Goal: Task Accomplishment & Management: Complete application form

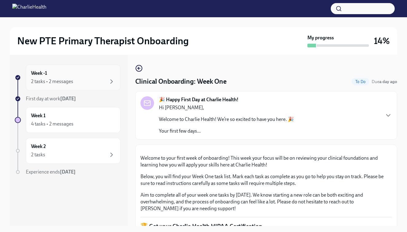
click at [101, 80] on div "2 tasks • 2 messages" at bounding box center [73, 81] width 84 height 7
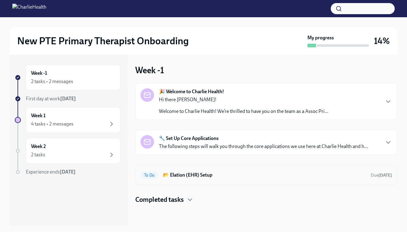
click at [195, 178] on h6 "📂 Elation (EHR) Setup" at bounding box center [264, 175] width 203 height 7
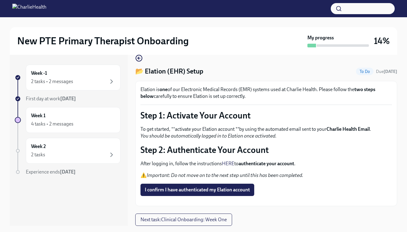
scroll to position [30, 0]
click at [198, 187] on span "I confirm I have authenticated my Elation account" at bounding box center [197, 190] width 105 height 6
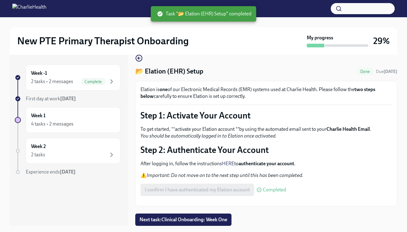
click at [218, 201] on button "Zoom image" at bounding box center [267, 201] width 252 height 0
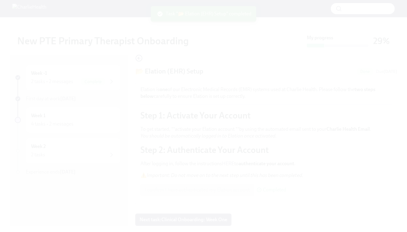
click at [208, 127] on button "Unzoom image" at bounding box center [203, 116] width 407 height 232
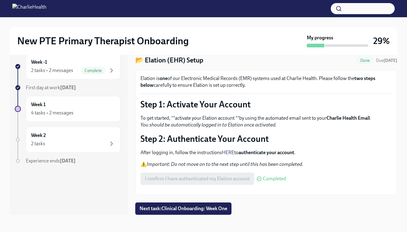
scroll to position [11, 0]
click at [196, 209] on span "Next task : Clinical Onboarding: Week One" at bounding box center [184, 209] width 88 height 6
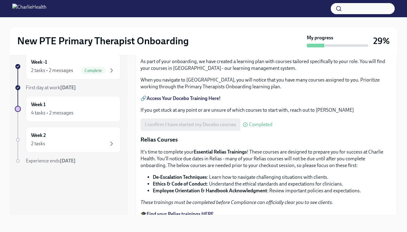
scroll to position [247, 0]
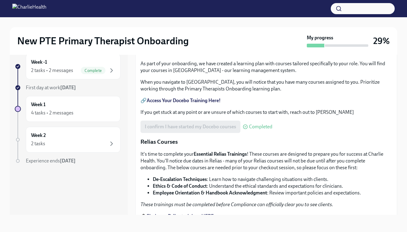
click at [184, 23] on span "Upload HIPAA Certification" at bounding box center [177, 20] width 65 height 6
click at [0, 0] on input "Upload HIPAA Certification" at bounding box center [0, 0] width 0 height 0
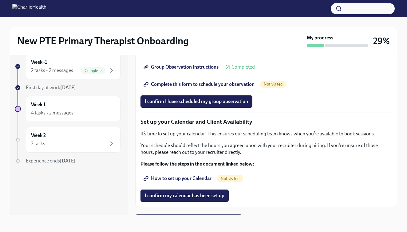
scroll to position [791, 0]
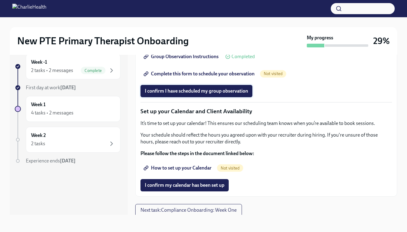
click at [188, 94] on span "I confirm I have scheduled my group observation" at bounding box center [196, 91] width 103 height 6
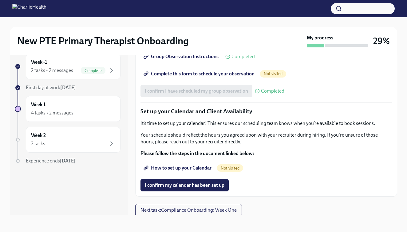
click at [215, 77] on span "Complete this form to schedule your observation" at bounding box center [200, 74] width 110 height 6
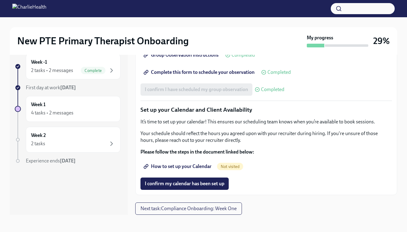
scroll to position [870, 0]
click at [172, 182] on span "I confirm my calendar has been set up" at bounding box center [185, 184] width 80 height 6
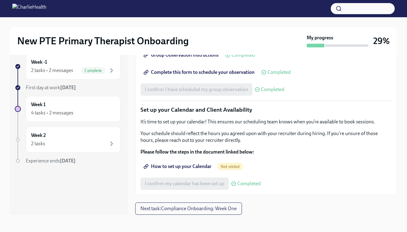
click at [193, 167] on span "How to set up your Calendar" at bounding box center [178, 166] width 67 height 6
click at [199, 165] on span "How to set up your Calendar" at bounding box center [178, 166] width 67 height 6
